Goal: Information Seeking & Learning: Learn about a topic

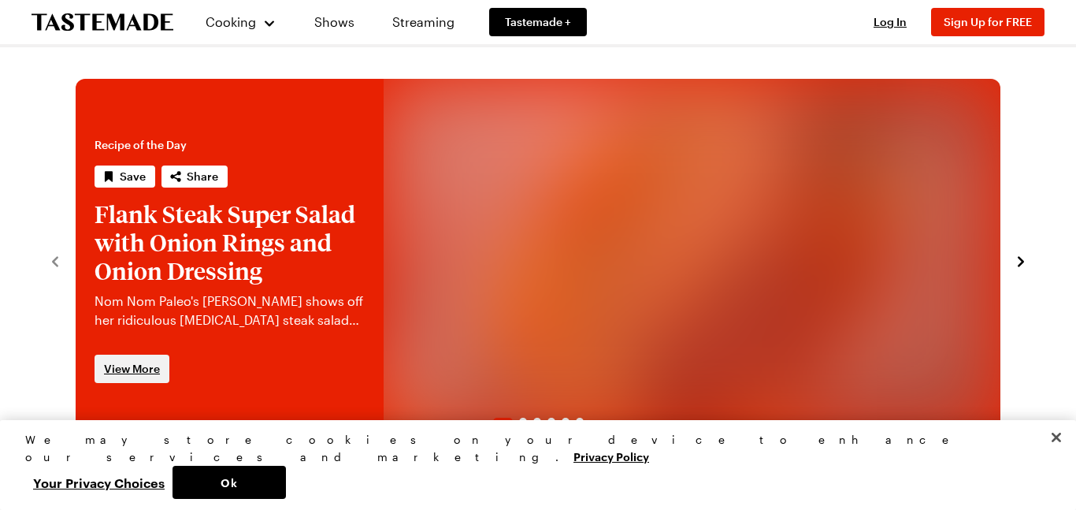
click at [124, 365] on span "View More" at bounding box center [132, 369] width 56 height 16
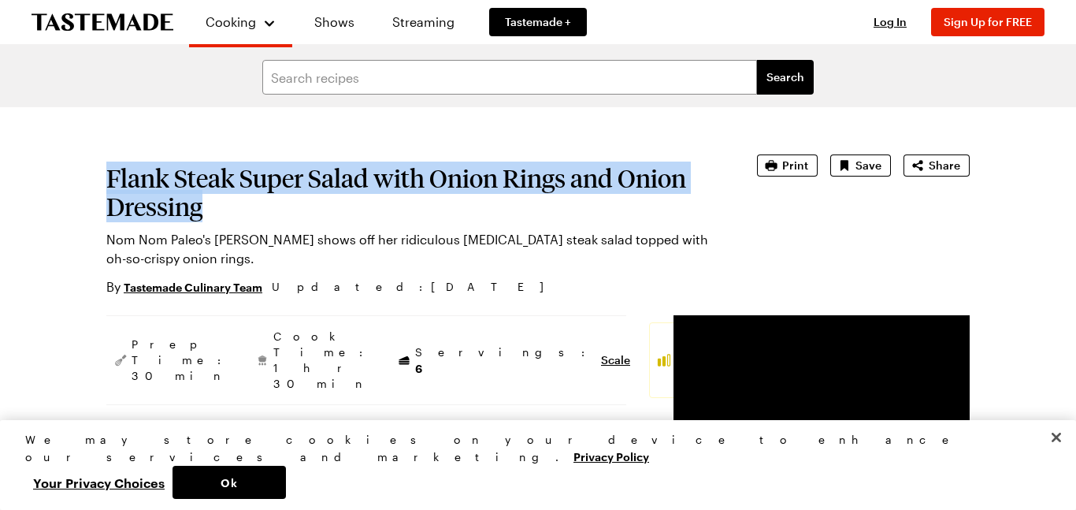
drag, startPoint x: 106, startPoint y: 176, endPoint x: 237, endPoint y: 214, distance: 136.4
click at [237, 214] on h1 "Flank Steak Super Salad with Onion Rings and Onion Dressing" at bounding box center [409, 192] width 607 height 57
copy h1 "Flank Steak Super Salad with Onion Rings and Onion Dressing"
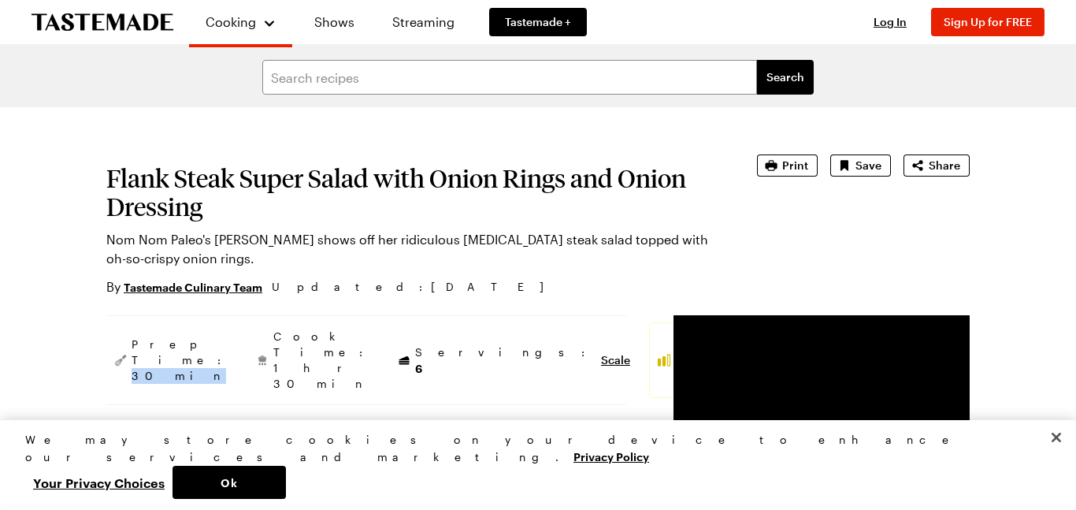
drag, startPoint x: 160, startPoint y: 349, endPoint x: 194, endPoint y: 366, distance: 37.7
click at [194, 366] on aside "Prep Time: 30 min Cook Time: 1 hr 30 min Servings: 6 Scale Average" at bounding box center [366, 360] width 520 height 90
copy span "30 min"
click at [199, 369] on aside "Prep Time: 30 min Cook Time: 1 hr 30 min Servings: 6 Scale Average" at bounding box center [366, 360] width 520 height 90
drag, startPoint x: 228, startPoint y: 356, endPoint x: 241, endPoint y: 358, distance: 12.7
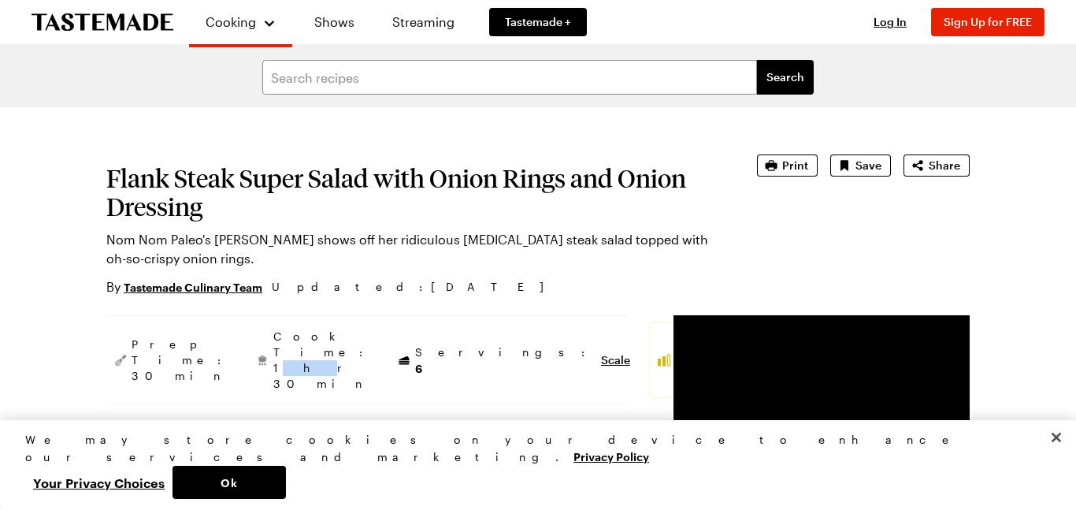
click at [273, 358] on span "Cook Time: 1 hr 30 min" at bounding box center [322, 360] width 98 height 63
click at [248, 365] on div "Cook Time: 1 hr 30 min" at bounding box center [312, 360] width 129 height 76
drag, startPoint x: 226, startPoint y: 356, endPoint x: 293, endPoint y: 364, distance: 67.4
click at [293, 364] on div "Cook Time: 1 hr 30 min" at bounding box center [312, 360] width 129 height 76
copy span "1 hr 30 min"
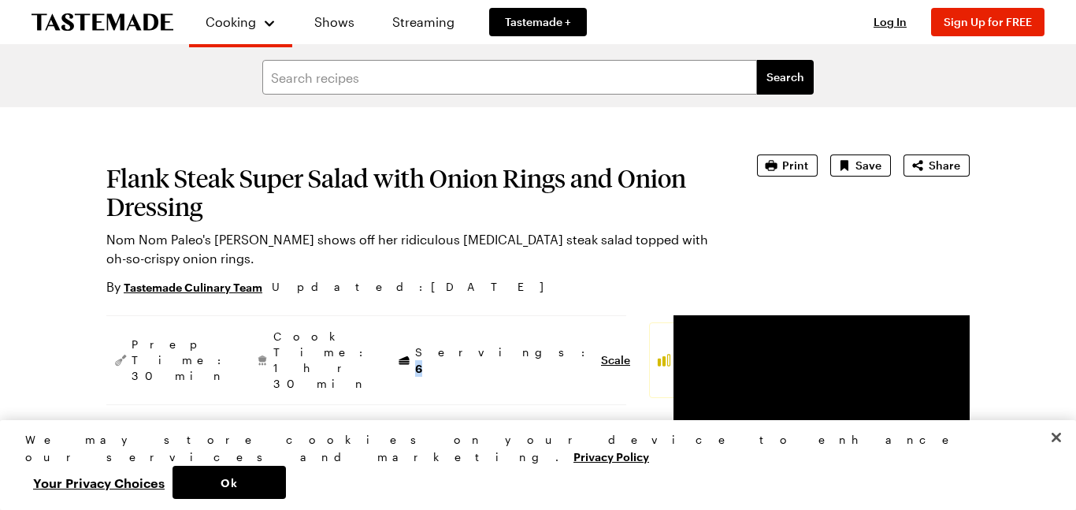
drag, startPoint x: 334, startPoint y: 359, endPoint x: 344, endPoint y: 359, distance: 10.2
click at [415, 359] on span "Servings: 6" at bounding box center [504, 360] width 178 height 32
copy span "6"
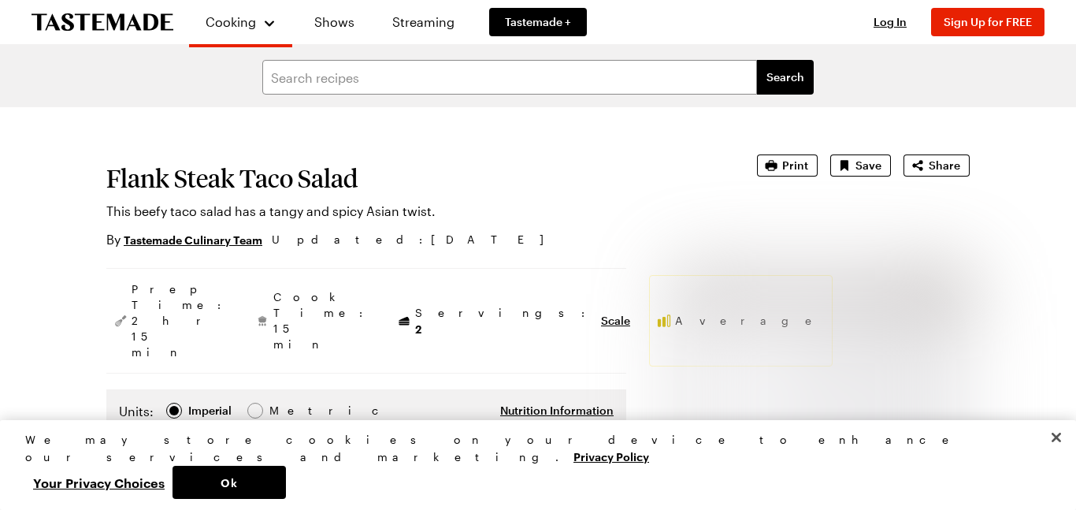
scroll to position [2, 0]
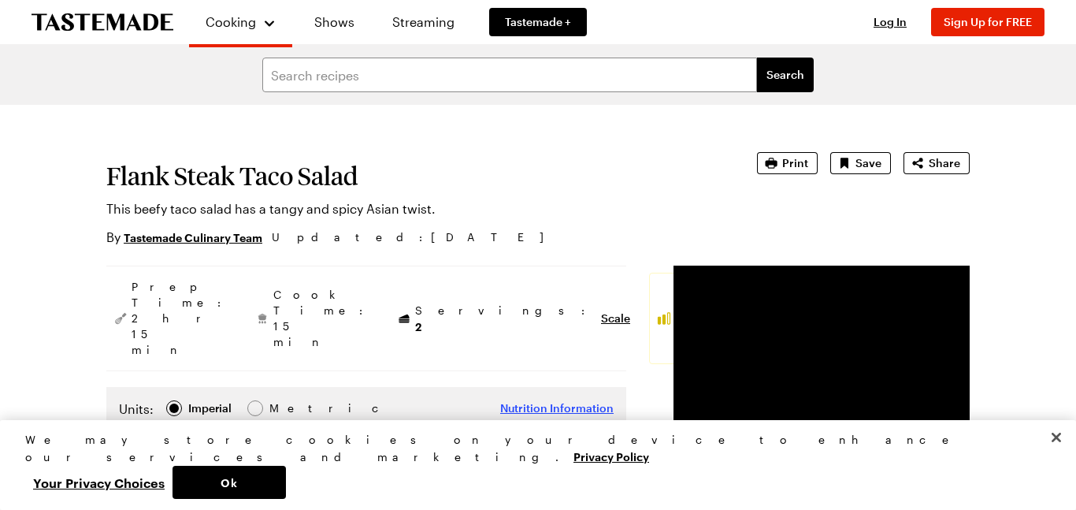
click at [500, 400] on span "Nutrition Information" at bounding box center [556, 408] width 113 height 16
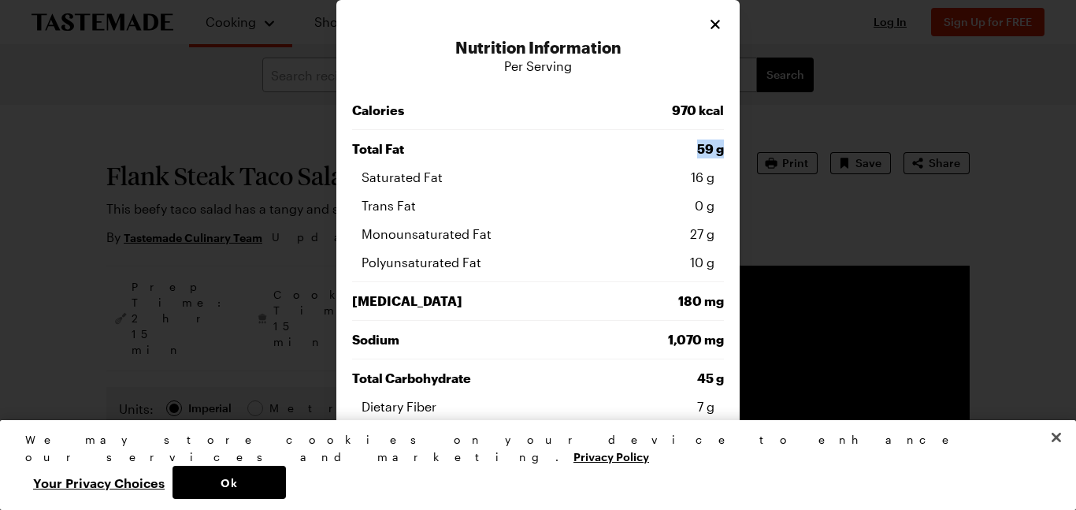
drag, startPoint x: 699, startPoint y: 144, endPoint x: 733, endPoint y: 147, distance: 34.0
click at [733, 147] on div "Nutrition Information Per Serving Calories 970 kcal Total Fat 59 g Saturated Fa…" at bounding box center [537, 513] width 403 height 1027
copy span "59 g"
click at [637, 292] on span "180 mg" at bounding box center [631, 301] width 186 height 19
drag, startPoint x: 678, startPoint y: 297, endPoint x: 728, endPoint y: 305, distance: 50.3
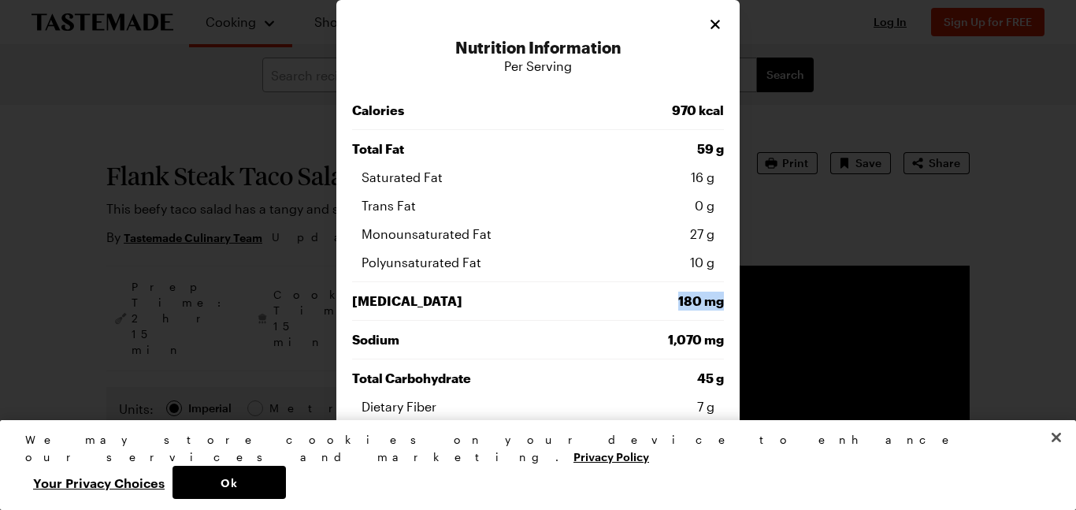
click at [728, 305] on div "Nutrition Information Per Serving Calories 970 kcal Total Fat 59 g Saturated Fa…" at bounding box center [537, 513] width 403 height 1027
copy span "180 mg"
click at [671, 335] on span "1,070 mg" at bounding box center [631, 339] width 186 height 19
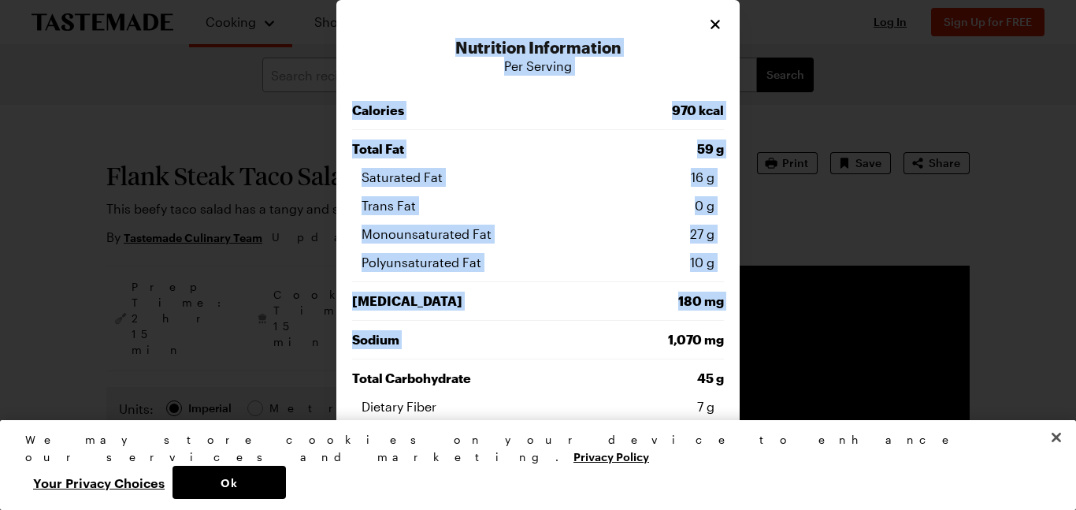
drag, startPoint x: 667, startPoint y: 338, endPoint x: 741, endPoint y: 341, distance: 74.1
click at [741, 341] on div "Nutrition Information Per Serving Calories 970 kcal Total Fat 59 g Saturated Fa…" at bounding box center [538, 513] width 1076 height 1027
click at [619, 340] on span "1,070 mg" at bounding box center [631, 339] width 186 height 19
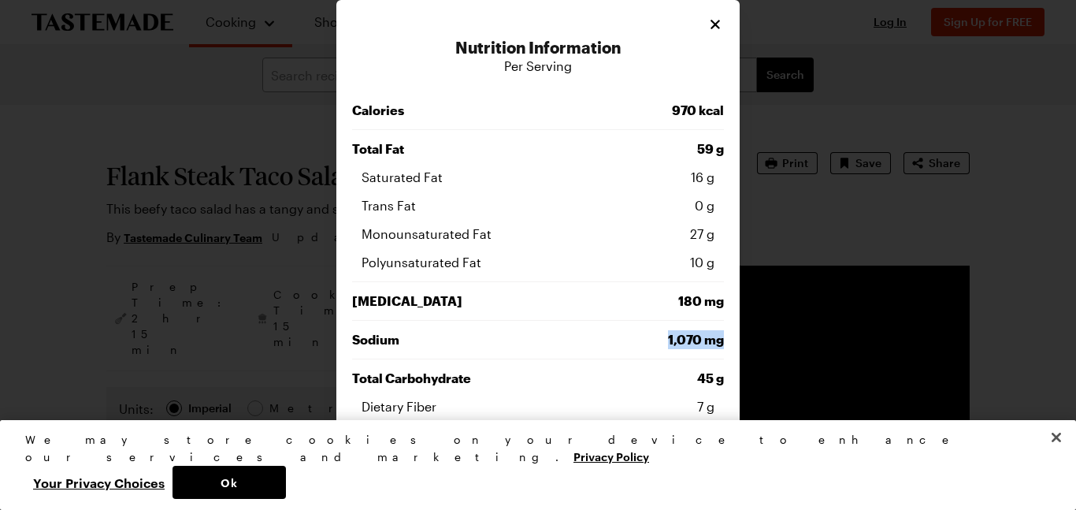
drag, startPoint x: 668, startPoint y: 339, endPoint x: 726, endPoint y: 344, distance: 58.5
click at [726, 344] on div "Nutrition Information Per Serving Calories 970 kcal Total Fat 59 g Saturated Fa…" at bounding box center [537, 513] width 403 height 1027
copy span "1,070 mg"
click at [697, 377] on span "45 g" at bounding box center [631, 378] width 186 height 19
drag, startPoint x: 697, startPoint y: 377, endPoint x: 735, endPoint y: 383, distance: 39.1
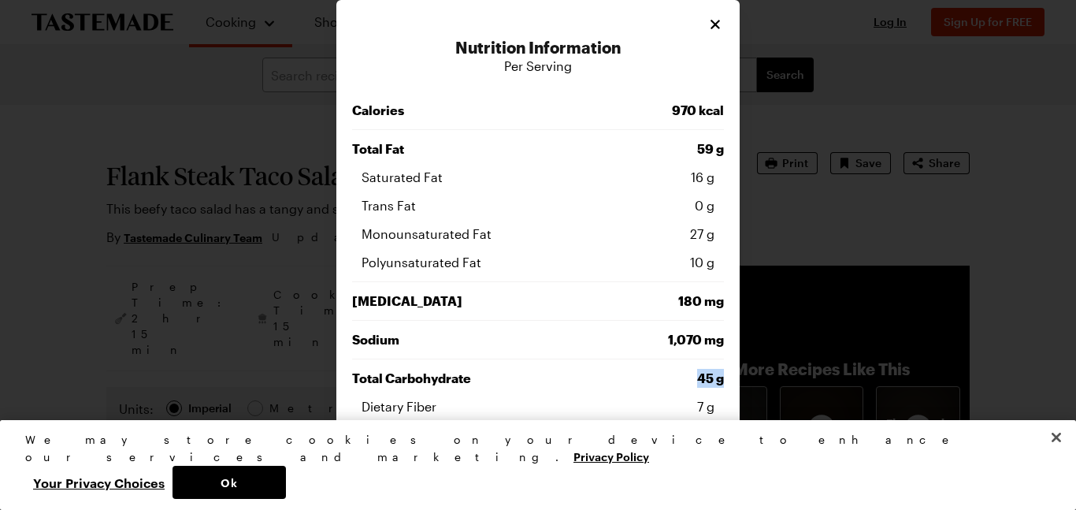
click at [735, 383] on div "Nutrition Information Per Serving Calories 970 kcal Total Fat 59 g Saturated Fa…" at bounding box center [537, 513] width 403 height 1027
copy span "45 g"
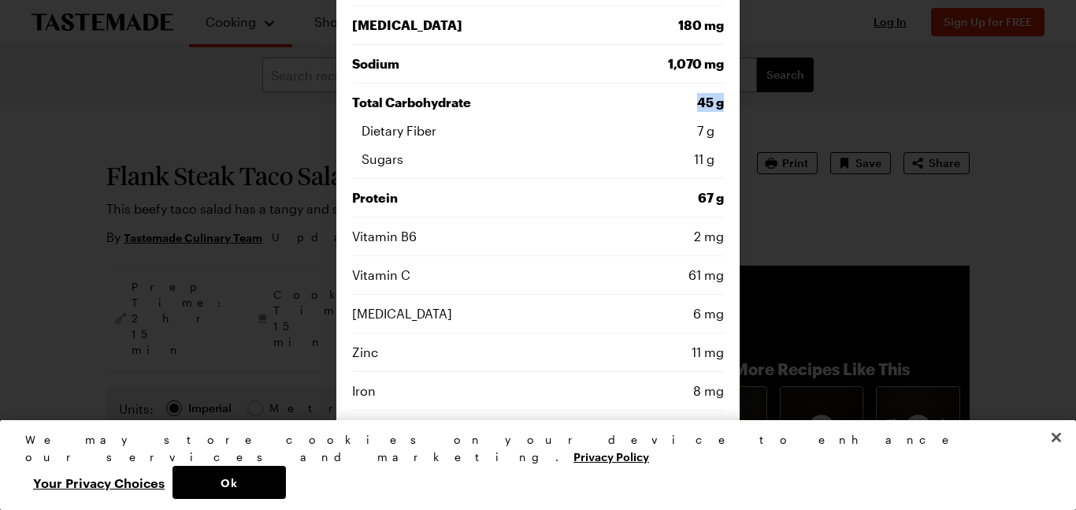
scroll to position [279, 0]
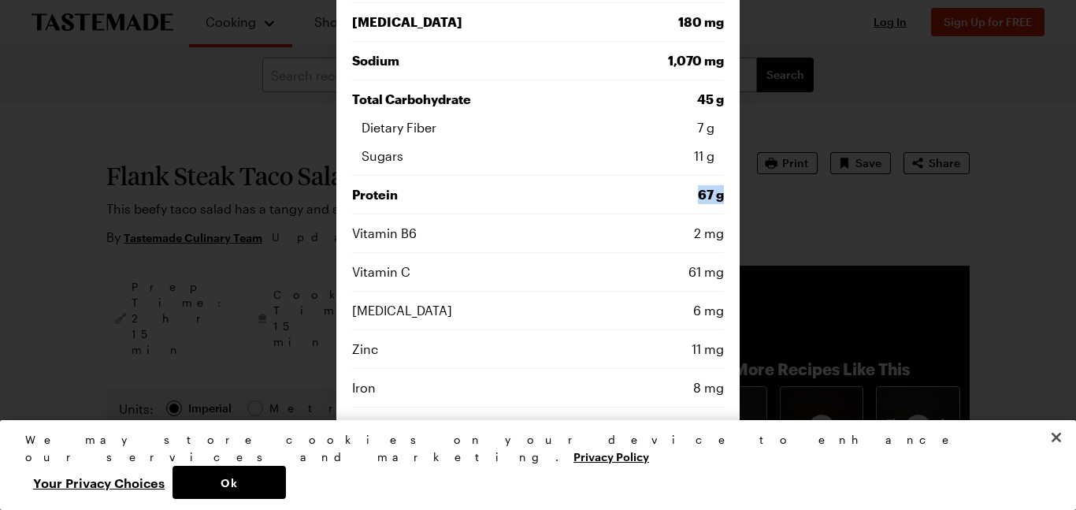
drag, startPoint x: 697, startPoint y: 191, endPoint x: 731, endPoint y: 197, distance: 34.5
click at [731, 197] on div "Nutrition Information Per Serving Calories 970 kcal Total Fat 59 g Saturated Fa…" at bounding box center [537, 234] width 403 height 1027
copy span "67 g"
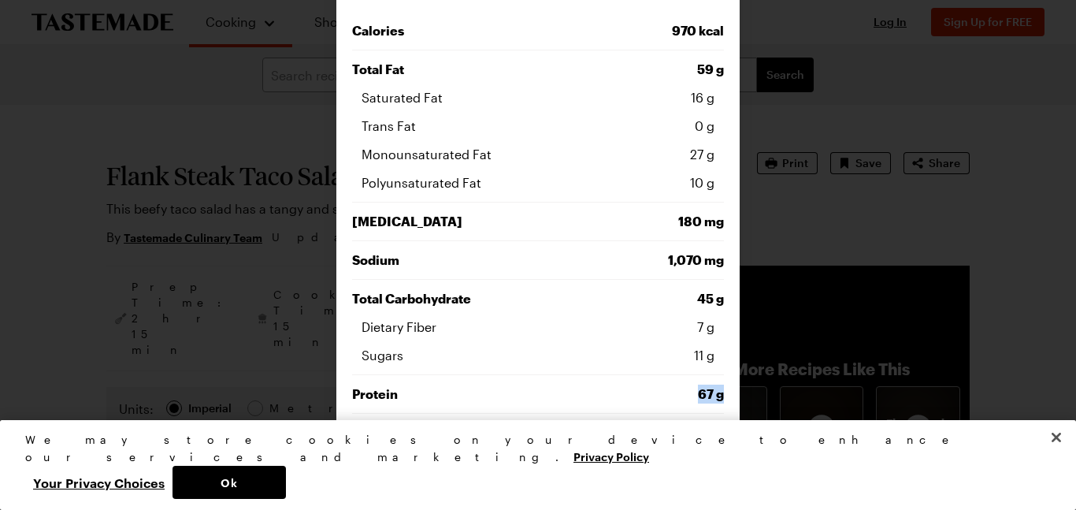
scroll to position [0, 0]
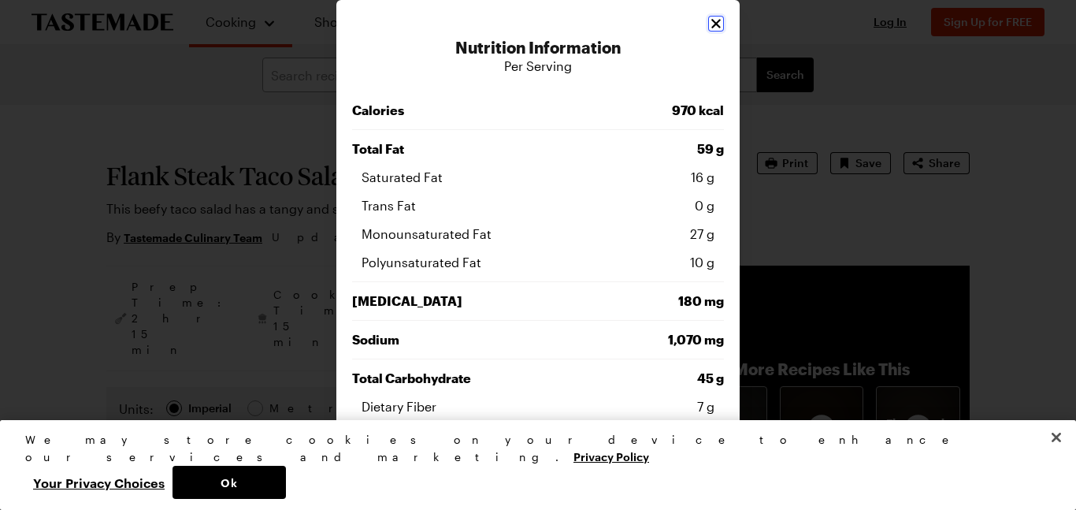
click at [711, 24] on icon "Close" at bounding box center [716, 24] width 16 height 16
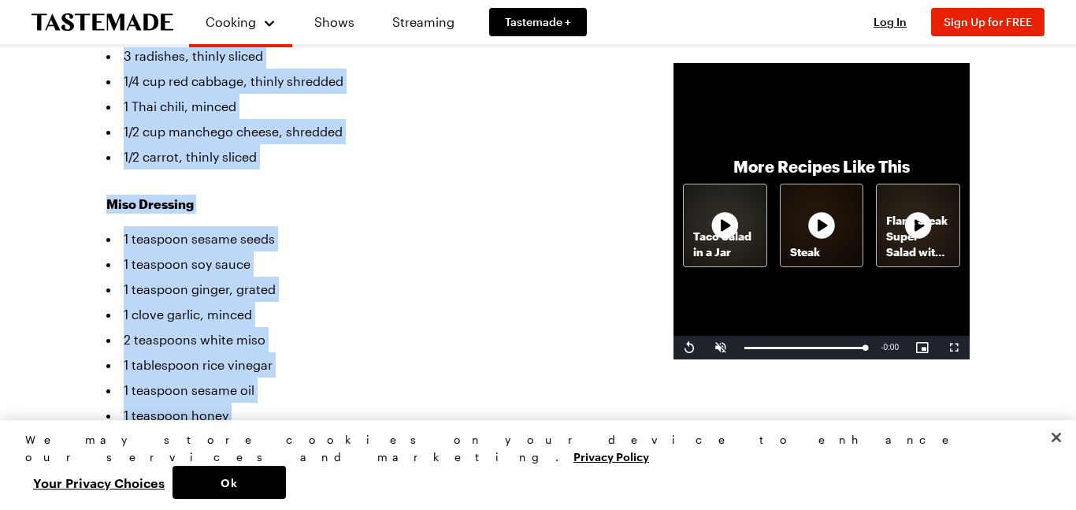
scroll to position [678, 0]
drag, startPoint x: 124, startPoint y: 302, endPoint x: 292, endPoint y: 407, distance: 198.3
click at [292, 407] on div "[MEDICAL_DATA] Steak Taco Salad 1 pound [MEDICAL_DATA] steak 1 cup Kikkoman Ter…" at bounding box center [366, 130] width 520 height 643
copy div "1 pound [MEDICAL_DATA] steak 1 cup Kikkoman Teriyaki Takumi Garlic & Green Onio…"
